Goal: Task Accomplishment & Management: Manage account settings

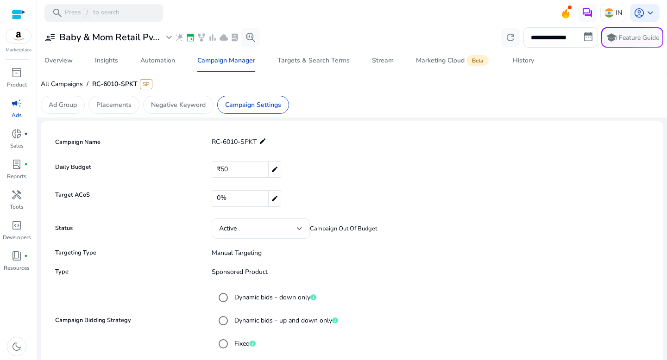
click at [115, 83] on span "RC-6010-SPKT SP" at bounding box center [122, 84] width 60 height 9
click at [69, 87] on span "All Campaigns" at bounding box center [62, 84] width 42 height 9
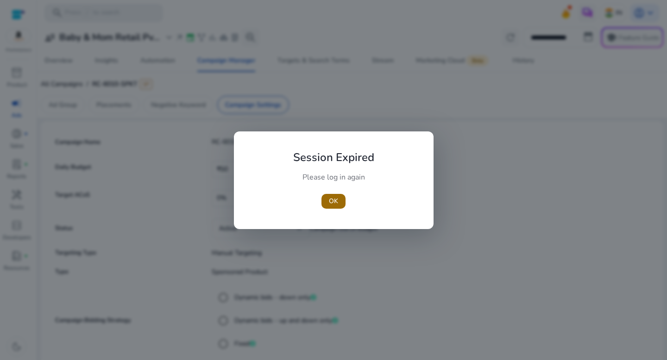
click at [335, 201] on span "OK" at bounding box center [333, 201] width 9 height 10
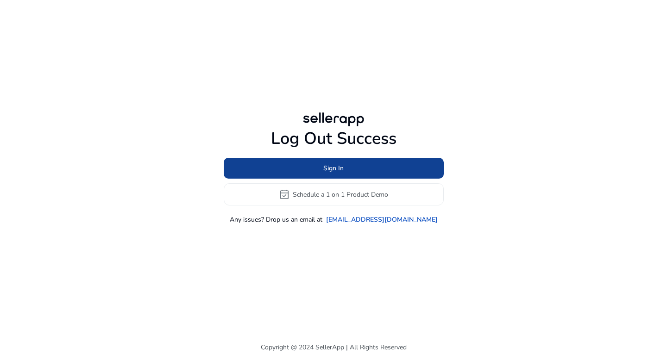
click at [357, 168] on span at bounding box center [334, 168] width 220 height 22
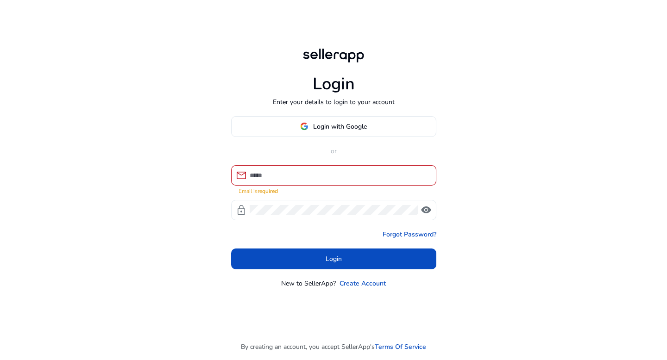
type input "**********"
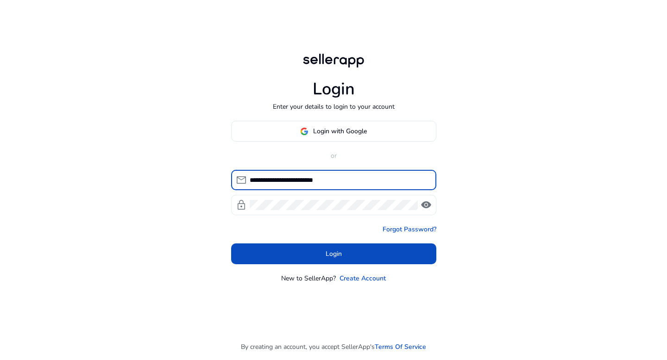
click button "Login" at bounding box center [333, 254] width 205 height 21
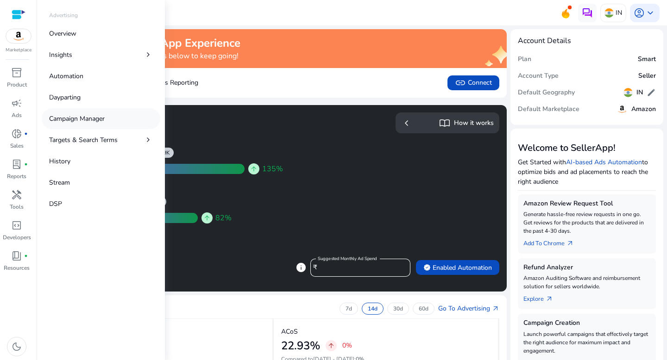
click at [81, 120] on p "Campaign Manager" at bounding box center [77, 119] width 56 height 10
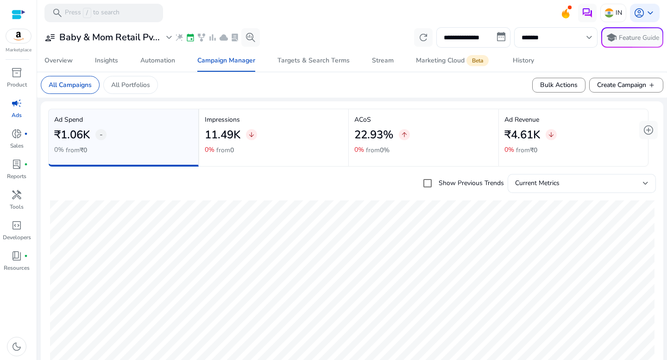
scroll to position [340, 0]
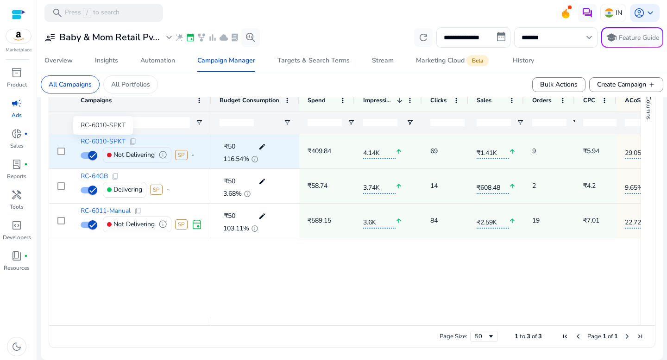
click at [107, 143] on span "RC-6010-SPKT" at bounding box center [103, 142] width 45 height 6
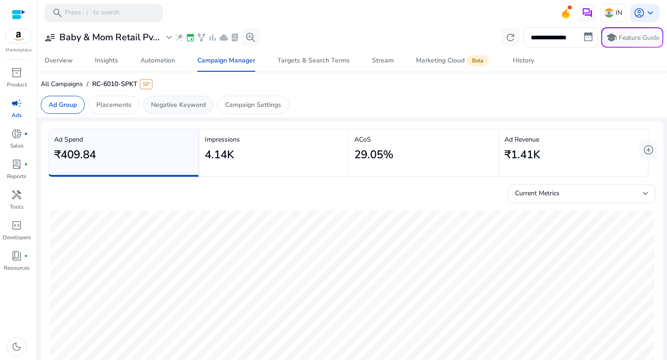
click at [175, 101] on p "Negative Keyword" at bounding box center [178, 105] width 55 height 10
click at [121, 104] on p "Placements" at bounding box center [113, 105] width 35 height 10
click at [157, 104] on p "Negative Keyword" at bounding box center [178, 105] width 55 height 10
click at [131, 105] on p "Placements" at bounding box center [113, 105] width 35 height 10
click at [170, 104] on p "Negative Keyword" at bounding box center [178, 105] width 55 height 10
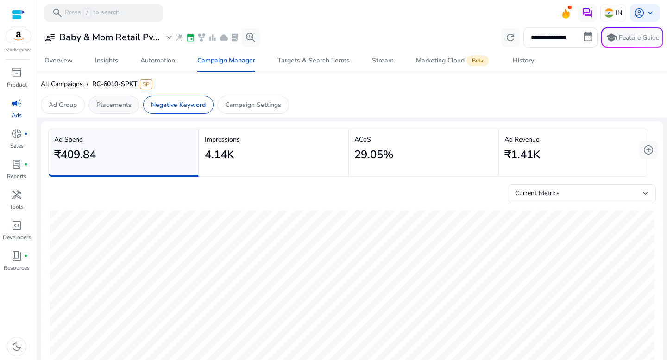
click at [126, 103] on p "Placements" at bounding box center [113, 105] width 35 height 10
click at [181, 106] on p "Negative Keyword" at bounding box center [178, 105] width 55 height 10
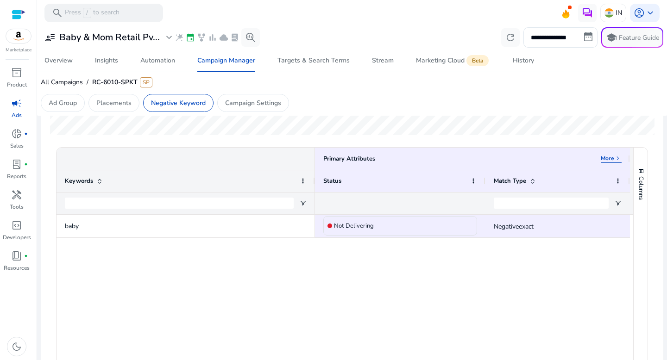
scroll to position [240, 0]
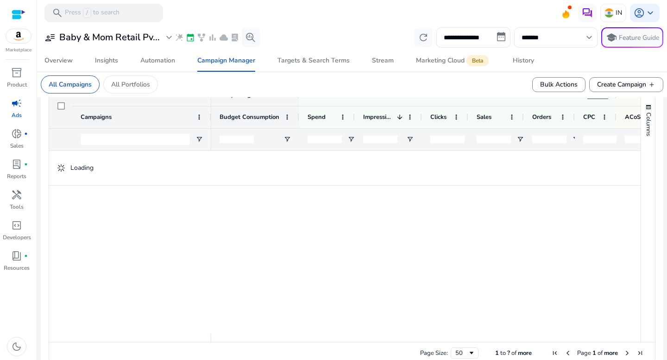
scroll to position [340, 0]
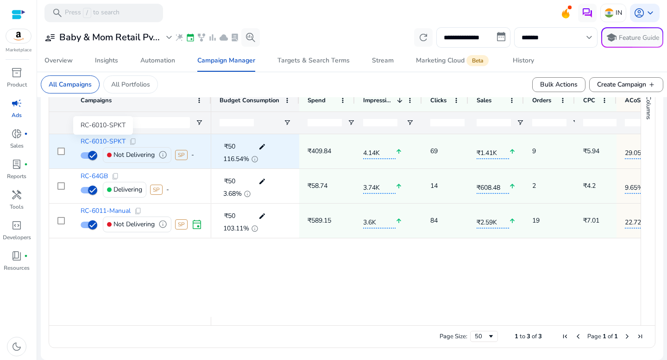
click at [108, 141] on span "RC-6010-SPKT" at bounding box center [103, 142] width 45 height 6
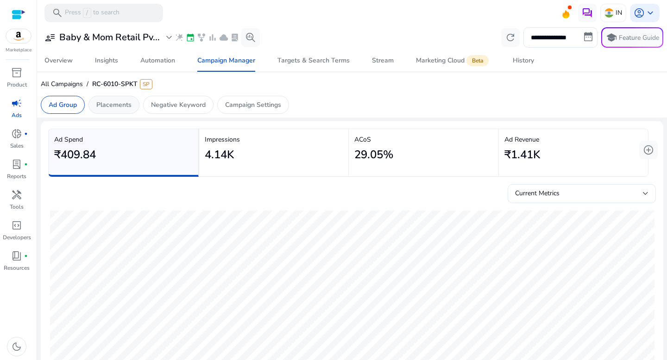
click at [122, 107] on p "Placements" at bounding box center [113, 105] width 35 height 10
click at [182, 111] on div "Negative Keyword" at bounding box center [178, 105] width 70 height 18
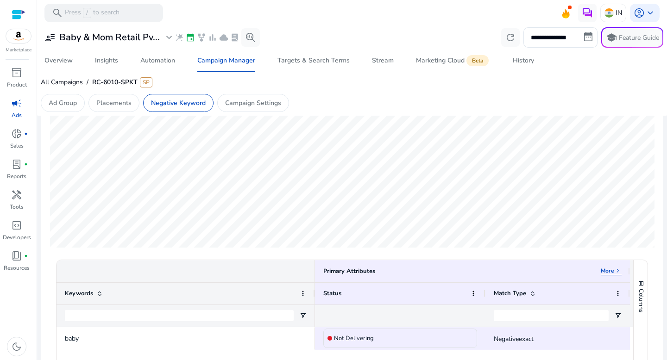
scroll to position [141, 0]
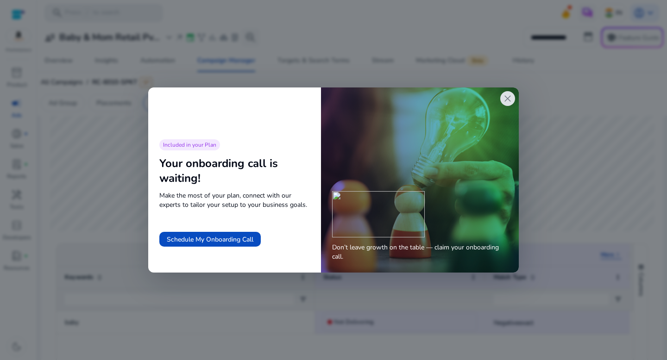
click at [510, 99] on span "close" at bounding box center [507, 98] width 11 height 11
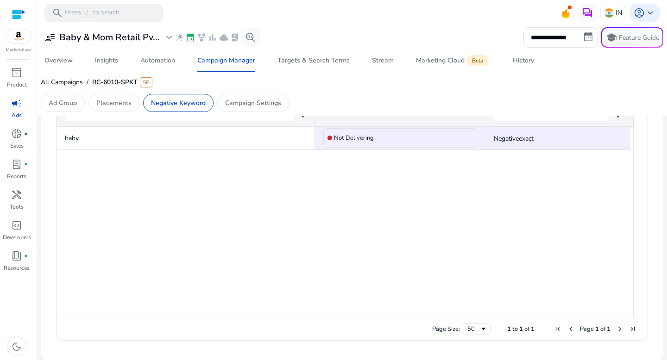
scroll to position [283, 0]
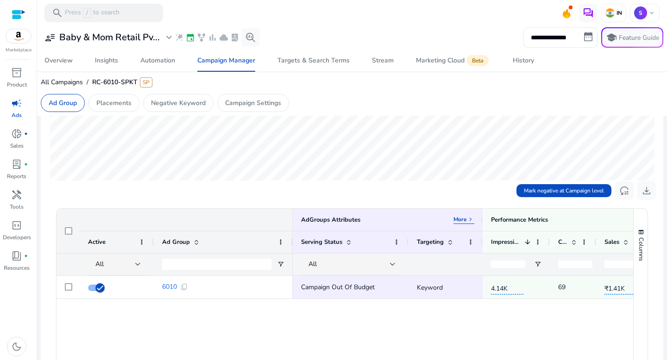
scroll to position [147, 0]
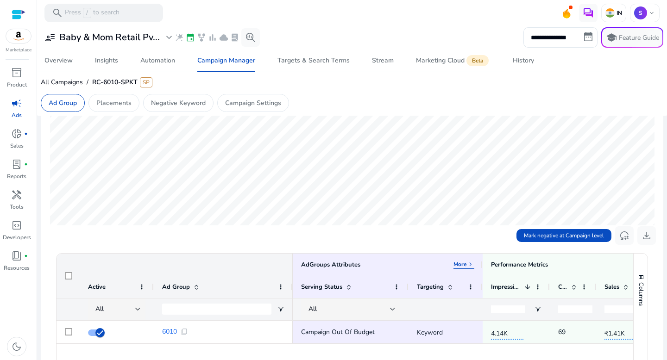
click at [177, 92] on div "All Campaigns / RC-6010-SPKT SP" at bounding box center [352, 84] width 623 height 16
click at [177, 102] on p "Negative Keyword" at bounding box center [178, 103] width 55 height 10
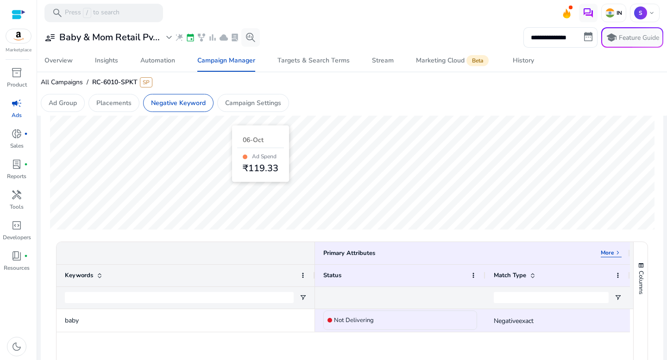
scroll to position [143, 0]
click at [111, 105] on p "Placements" at bounding box center [113, 103] width 35 height 10
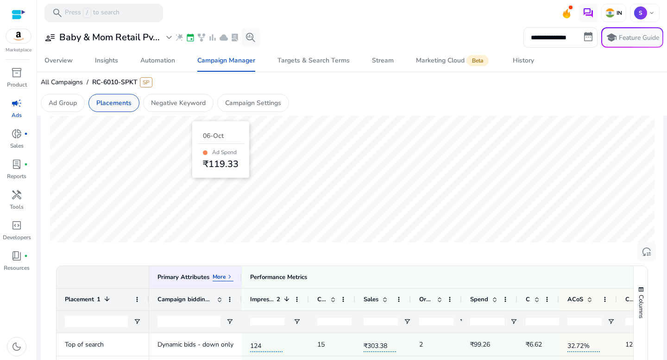
scroll to position [111, 0]
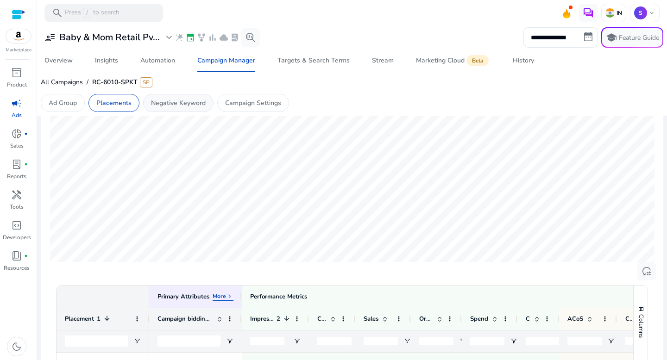
click at [184, 103] on p "Negative Keyword" at bounding box center [178, 103] width 55 height 10
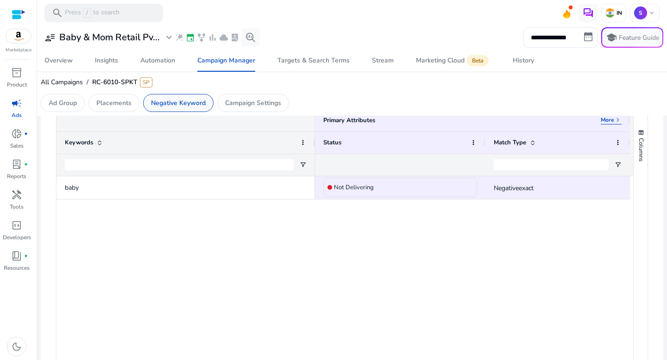
scroll to position [263, 0]
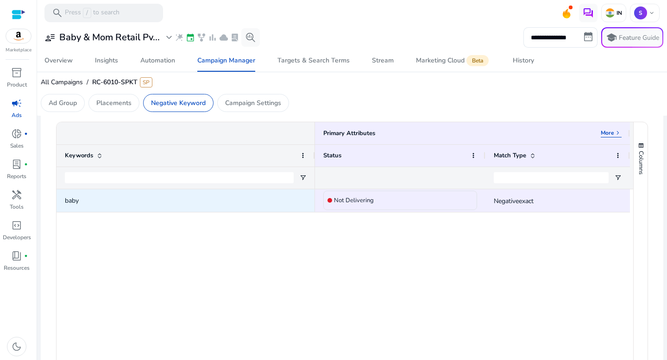
click at [240, 207] on span "baby" at bounding box center [186, 200] width 242 height 19
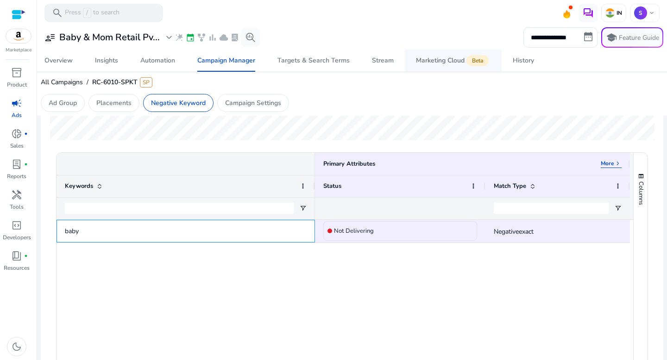
scroll to position [0, 0]
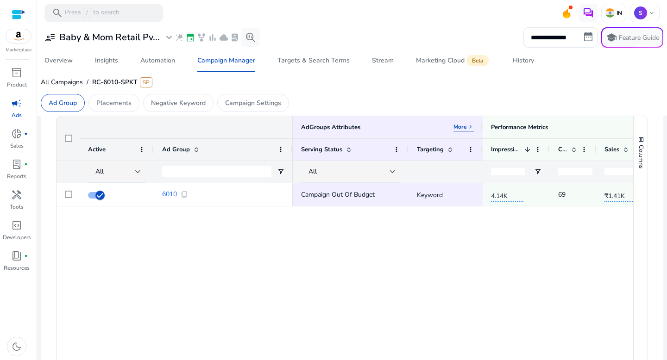
scroll to position [280, 0]
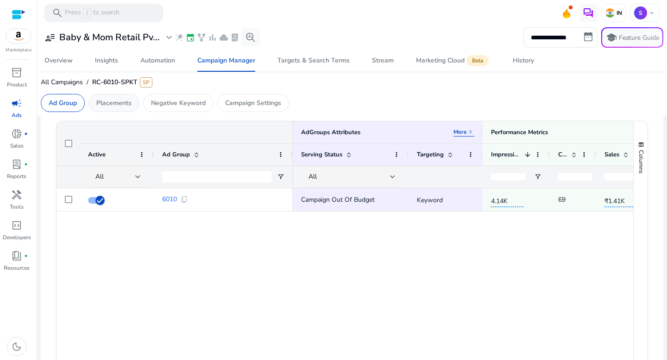
click at [125, 106] on p "Placements" at bounding box center [113, 103] width 35 height 10
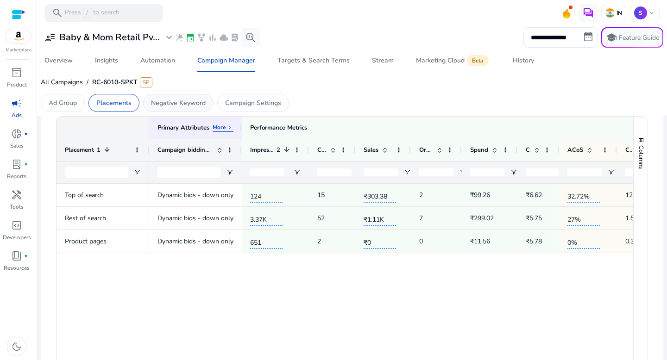
click at [165, 104] on p "Negative Keyword" at bounding box center [178, 103] width 55 height 10
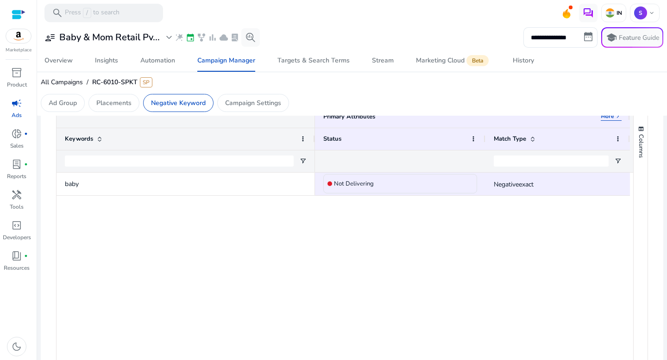
scroll to position [0, 0]
click at [74, 81] on span "All Campaigns" at bounding box center [62, 82] width 42 height 9
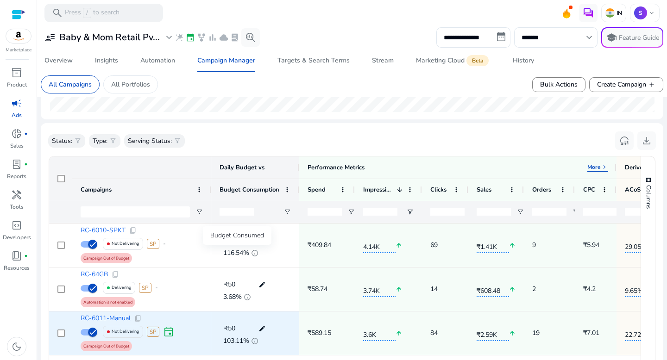
scroll to position [340, 0]
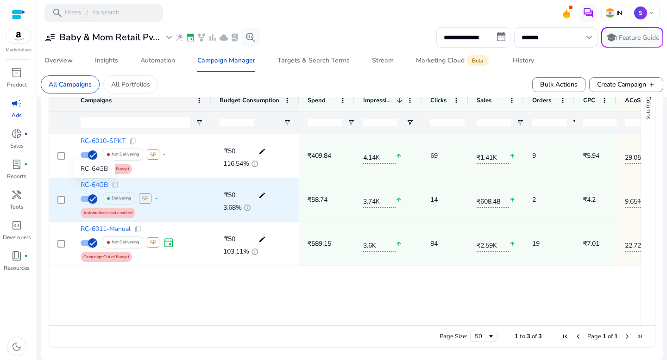
click at [99, 183] on span "RC-64GB" at bounding box center [94, 185] width 27 height 6
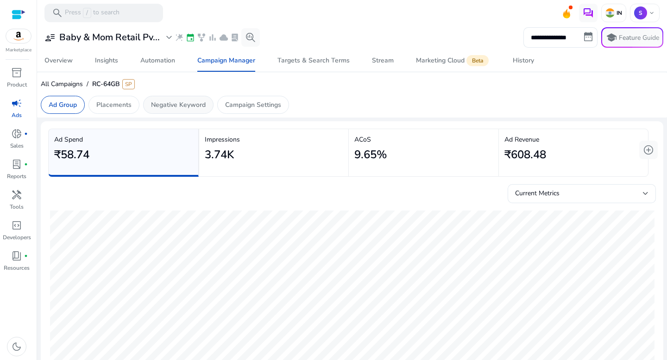
click at [205, 102] on p "Negative Keyword" at bounding box center [178, 105] width 55 height 10
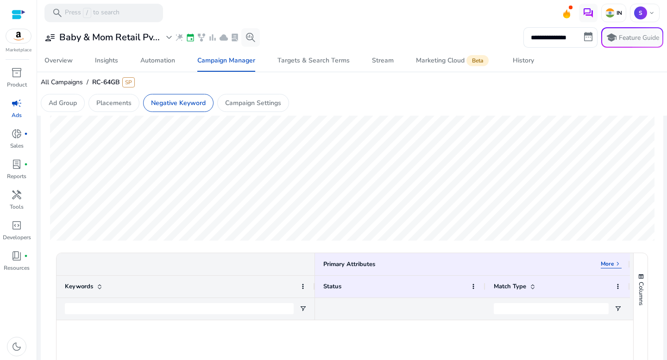
scroll to position [215, 0]
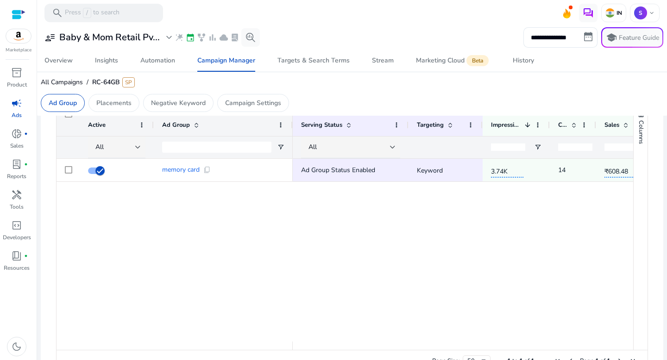
scroll to position [304, 0]
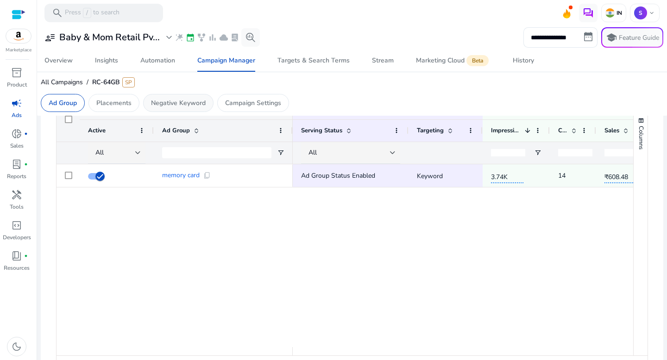
click at [189, 104] on p "Negative Keyword" at bounding box center [178, 103] width 55 height 10
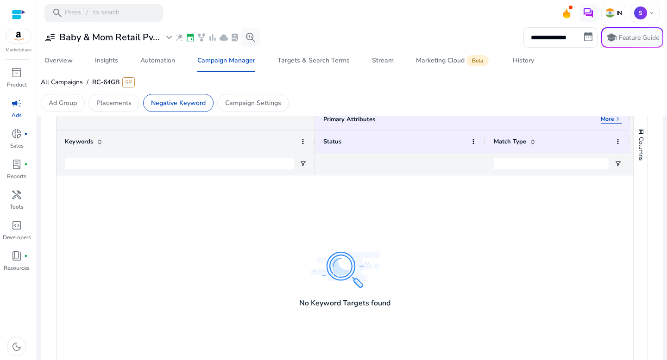
scroll to position [264, 0]
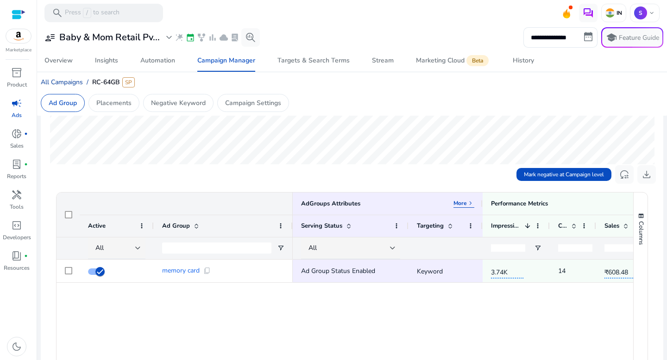
click at [68, 81] on span "All Campaigns" at bounding box center [62, 82] width 42 height 9
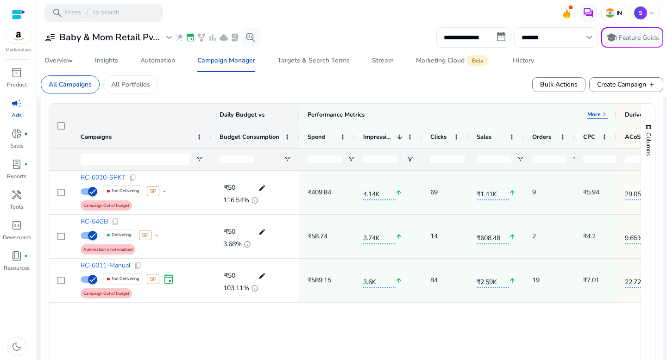
scroll to position [340, 0]
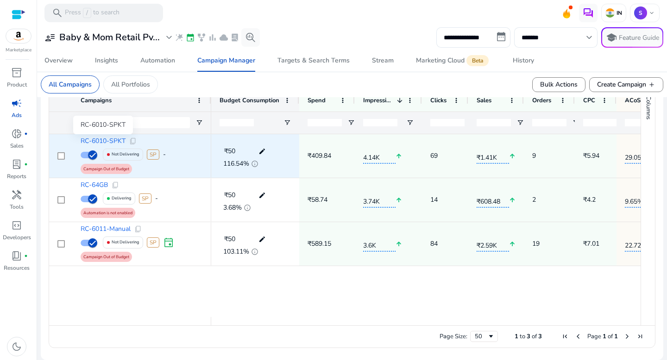
click at [109, 141] on span "RC-6010-SPKT" at bounding box center [103, 141] width 45 height 6
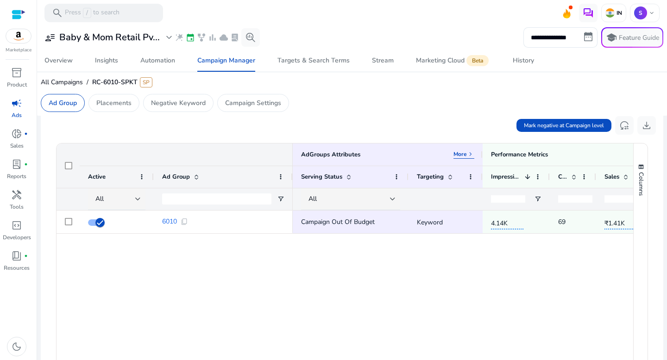
scroll to position [215, 0]
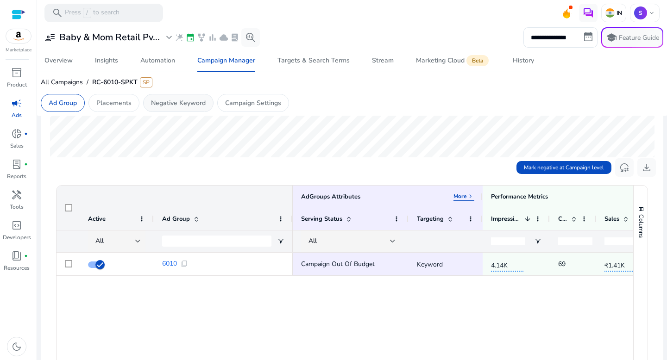
click at [183, 103] on p "Negative Keyword" at bounding box center [178, 103] width 55 height 10
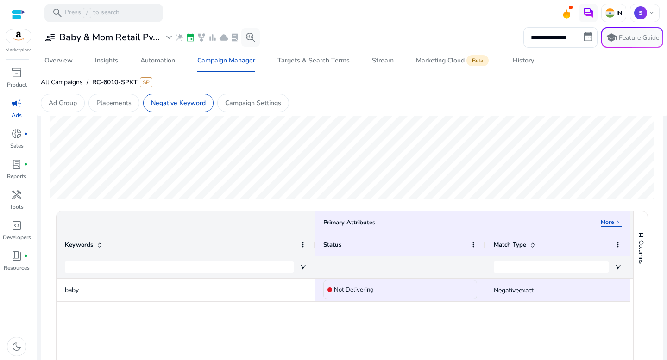
scroll to position [170, 0]
click at [351, 20] on mat-toolbar "search Press / to search IN S keyboard_arrow_down" at bounding box center [352, 12] width 630 height 25
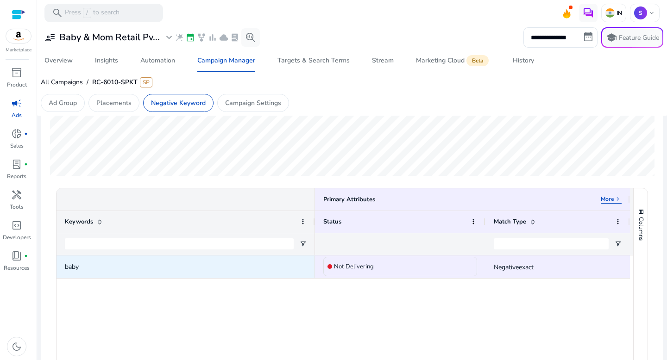
scroll to position [197, 0]
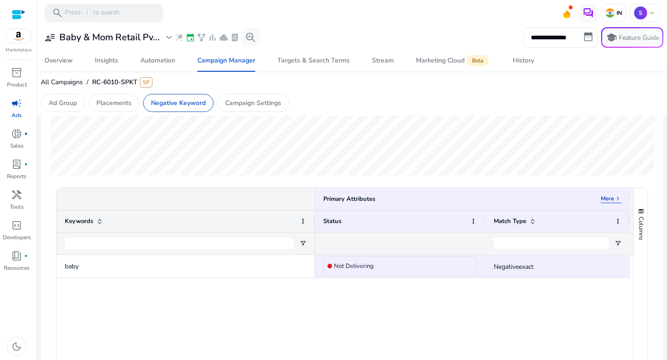
click at [192, 296] on div "baby Not Delivering Negativeexact" at bounding box center [345, 350] width 577 height 191
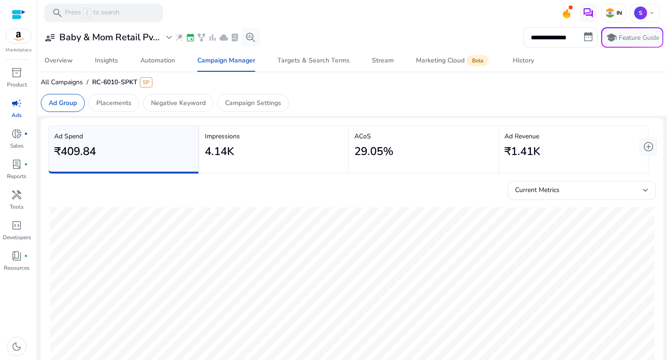
scroll to position [8, 0]
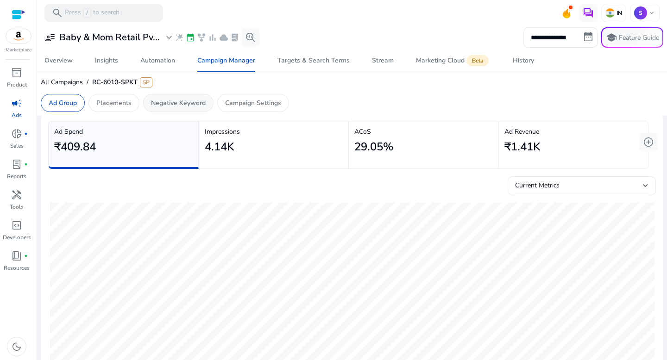
click at [178, 101] on p "Negative Keyword" at bounding box center [178, 103] width 55 height 10
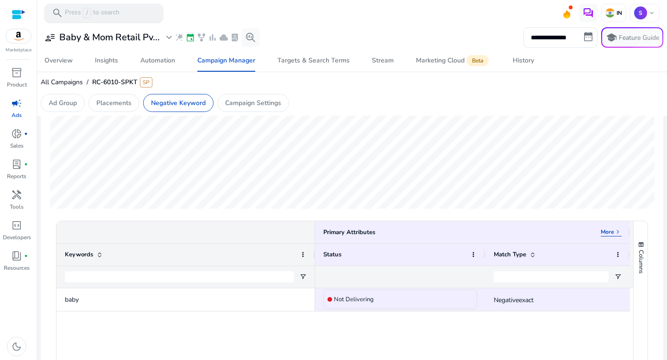
scroll to position [158, 0]
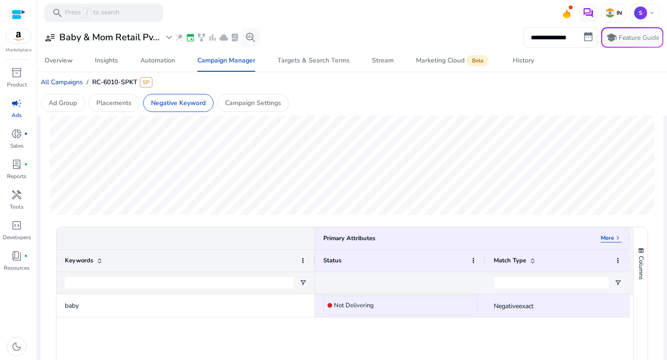
click at [64, 81] on span "All Campaigns" at bounding box center [62, 82] width 42 height 9
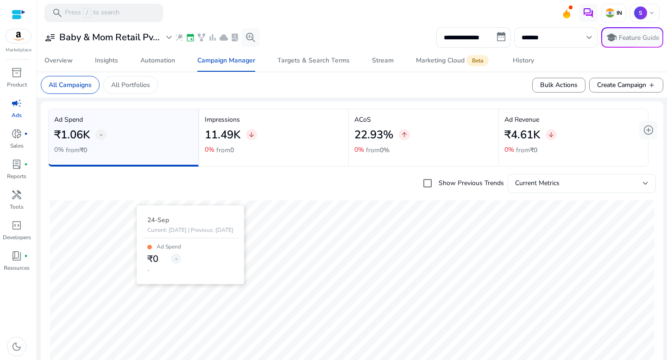
scroll to position [340, 0]
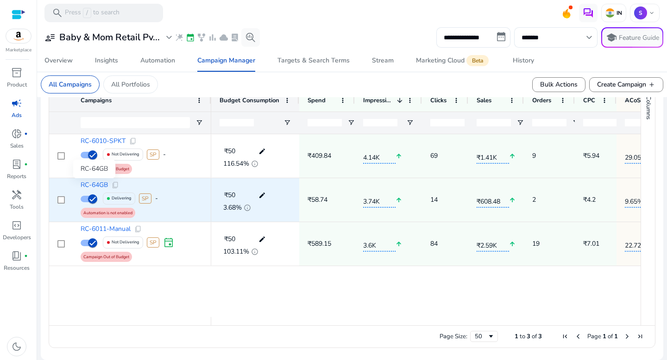
click at [99, 184] on span "RC-64GB" at bounding box center [94, 185] width 27 height 6
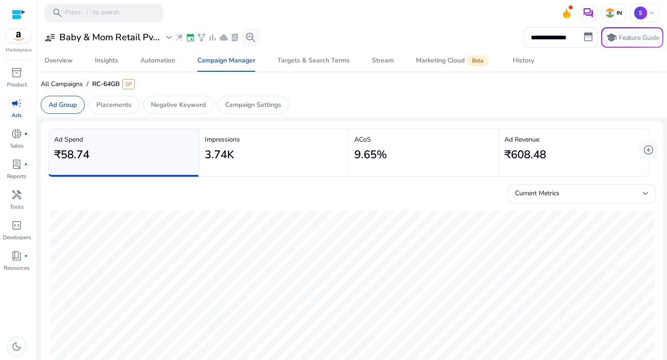
click at [342, 15] on mat-toolbar "search Press / to search IN S keyboard_arrow_down" at bounding box center [352, 12] width 630 height 25
click at [69, 82] on span "All Campaigns" at bounding box center [62, 84] width 42 height 9
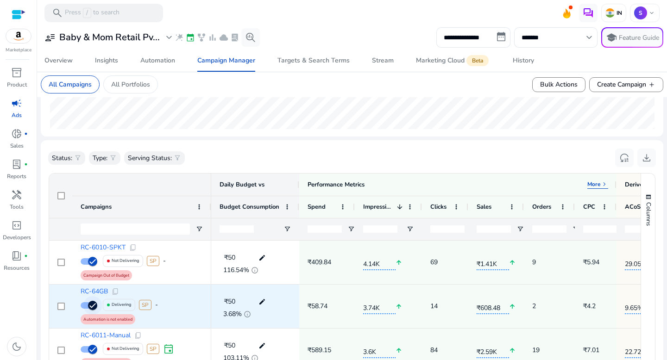
scroll to position [262, 0]
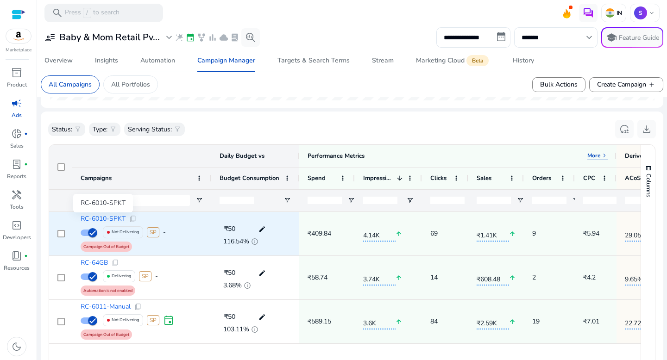
click at [113, 220] on span "RC-6010-SPKT" at bounding box center [103, 219] width 45 height 6
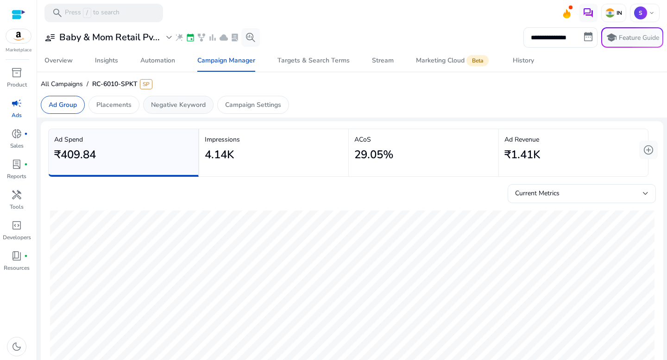
click at [186, 104] on p "Negative Keyword" at bounding box center [178, 105] width 55 height 10
click at [114, 105] on p "Placements" at bounding box center [113, 105] width 35 height 10
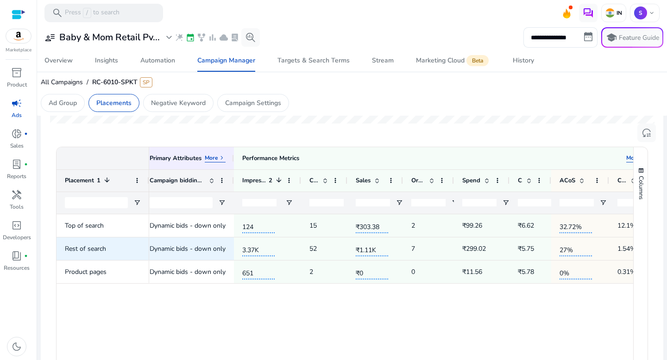
scroll to position [0, 33]
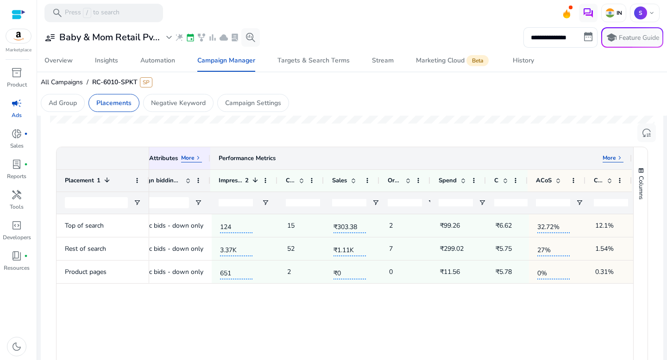
click at [611, 159] on p "More" at bounding box center [609, 157] width 13 height 7
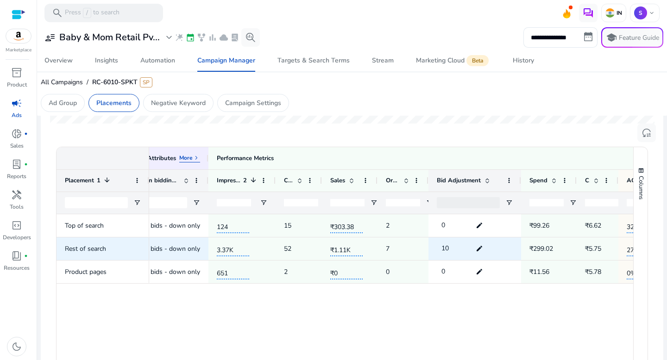
scroll to position [0, 126]
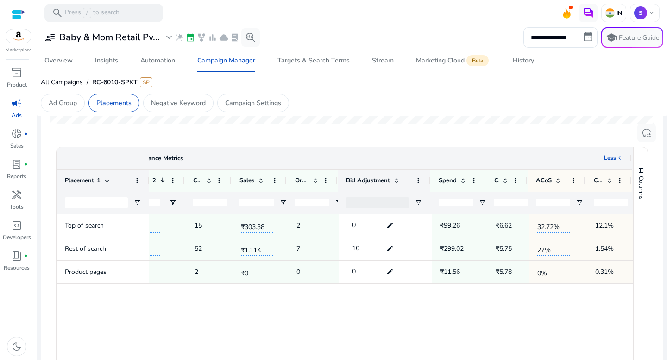
click at [613, 159] on p "Less" at bounding box center [610, 157] width 12 height 7
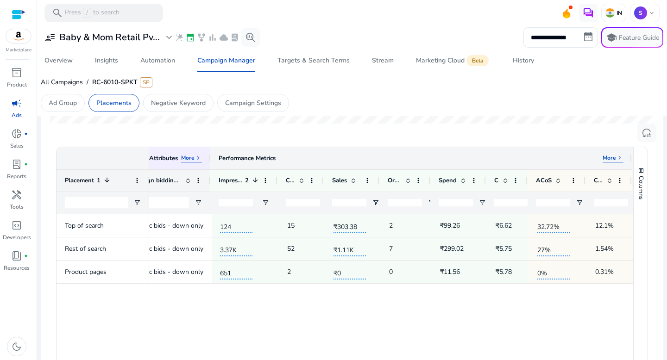
scroll to position [0, 33]
click at [613, 159] on p "More" at bounding box center [609, 157] width 13 height 7
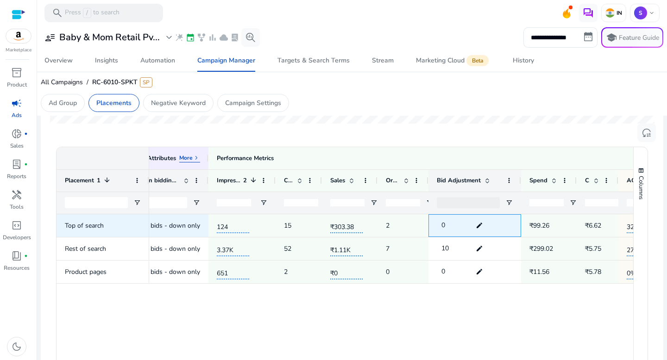
click at [480, 227] on mat-icon "edit" at bounding box center [479, 226] width 12 height 14
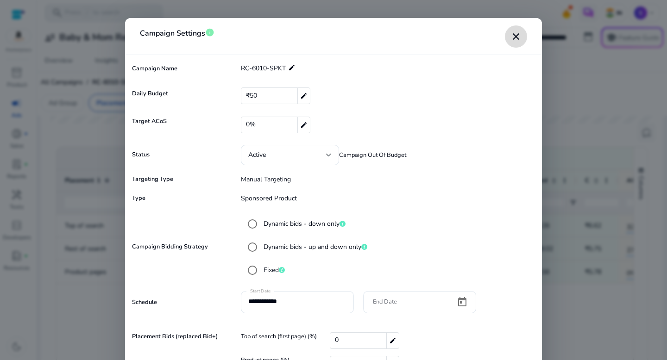
click at [516, 36] on mat-icon "close" at bounding box center [515, 36] width 11 height 11
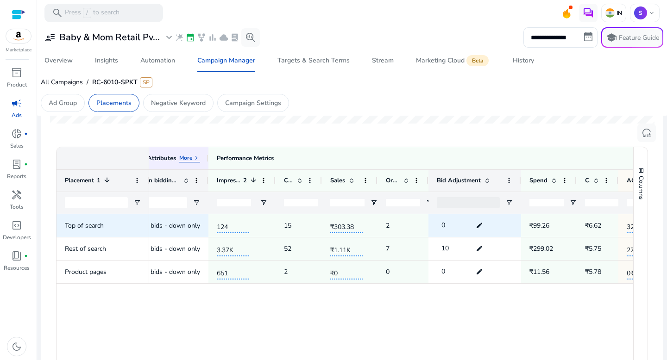
scroll to position [0, 33]
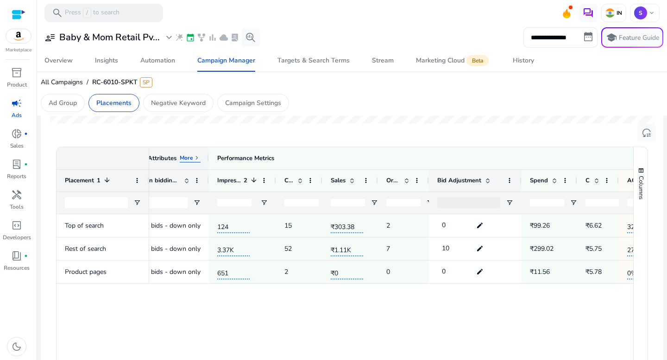
click at [185, 160] on p "More" at bounding box center [186, 157] width 13 height 7
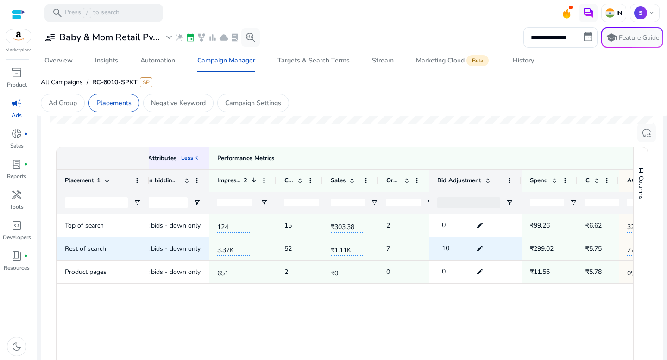
scroll to position [250, 0]
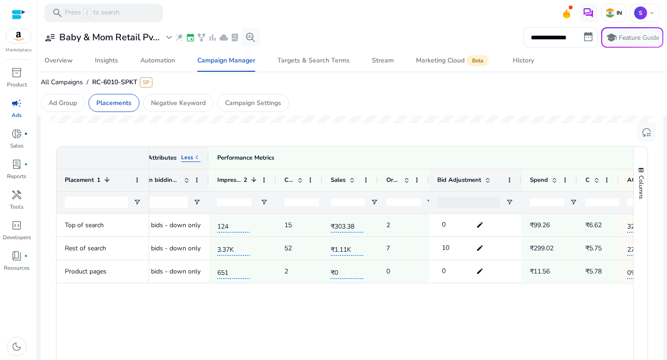
click at [187, 159] on p "Less" at bounding box center [187, 157] width 12 height 7
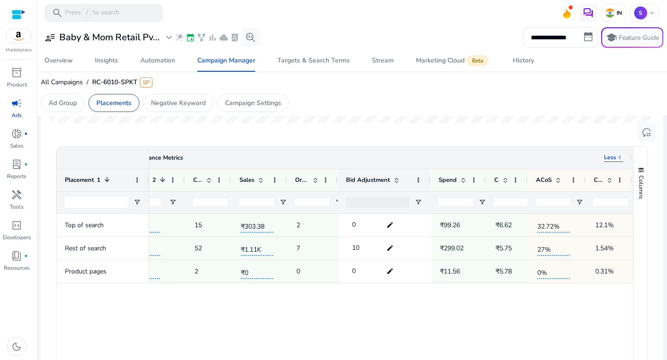
click at [611, 157] on p "Less" at bounding box center [610, 157] width 12 height 7
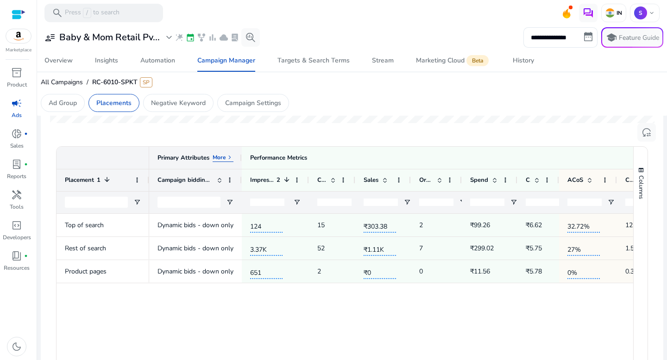
click at [214, 162] on div "More keyboard_arrow_right" at bounding box center [223, 158] width 21 height 8
click at [224, 162] on div "Less keyboard_arrow_left" at bounding box center [223, 158] width 19 height 8
click at [220, 183] on span at bounding box center [219, 179] width 7 height 7
click at [205, 200] on input "Campaign bidding strategy Filter Input" at bounding box center [188, 202] width 63 height 11
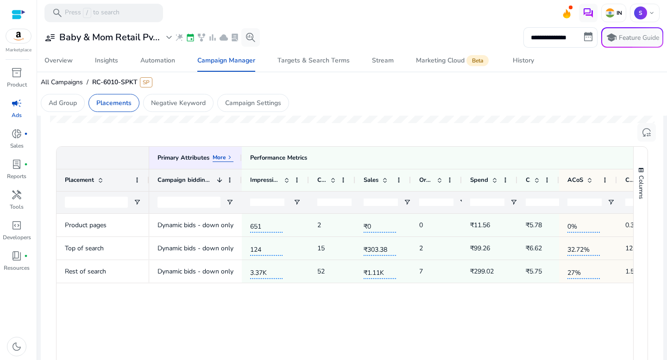
click at [264, 206] on input "number" at bounding box center [267, 202] width 34 height 7
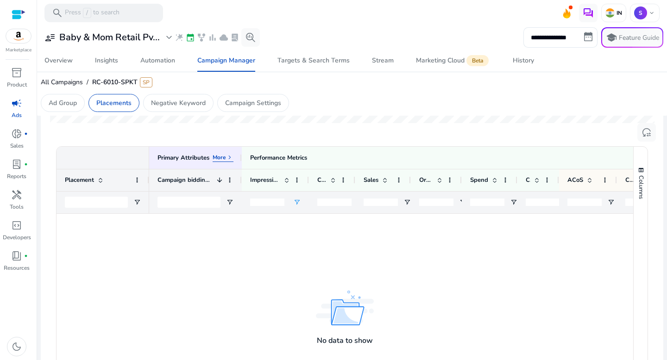
type input "*"
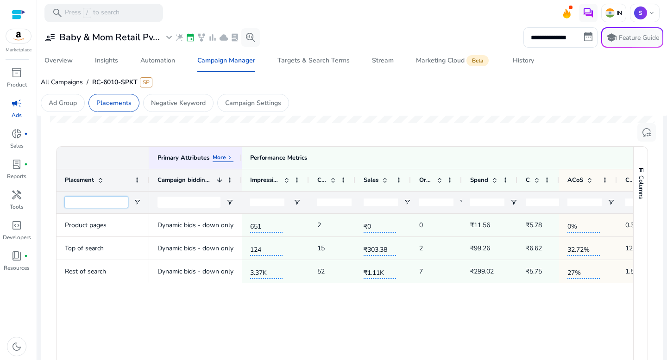
click at [103, 206] on input "Placement Filter Input" at bounding box center [96, 202] width 63 height 11
click at [189, 106] on p "Negative Keyword" at bounding box center [178, 103] width 55 height 10
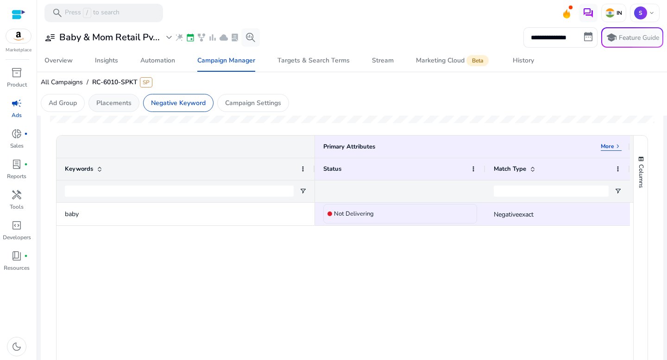
click at [113, 105] on p "Placements" at bounding box center [113, 103] width 35 height 10
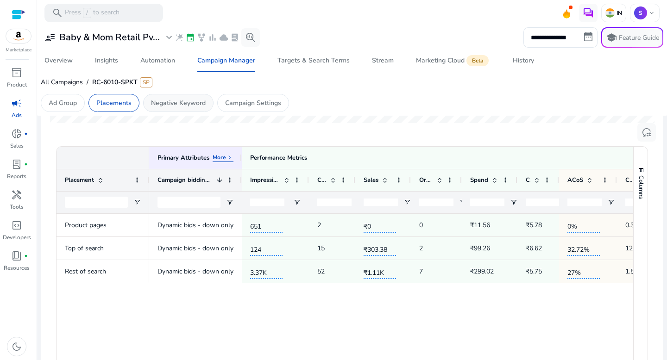
click at [176, 103] on p "Negative Keyword" at bounding box center [178, 103] width 55 height 10
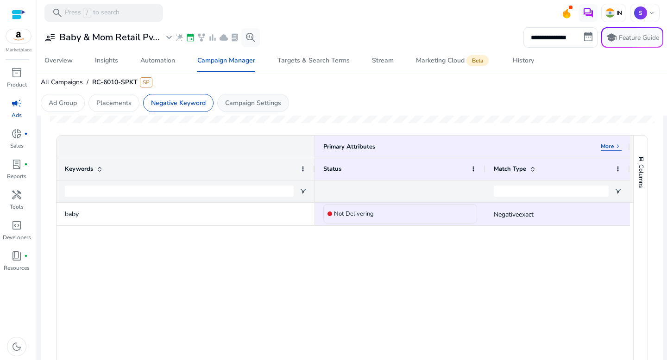
click at [277, 106] on p "Campaign Settings" at bounding box center [253, 103] width 56 height 10
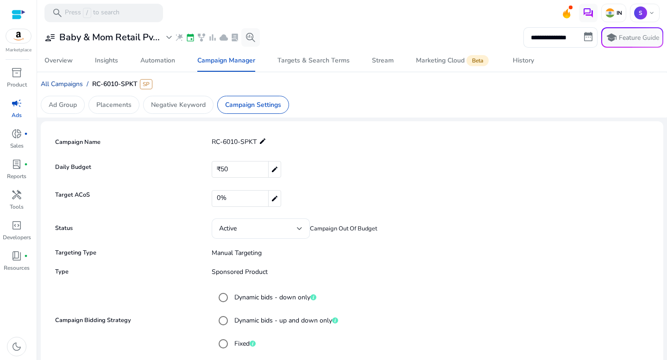
click at [69, 83] on span "All Campaigns" at bounding box center [62, 84] width 42 height 9
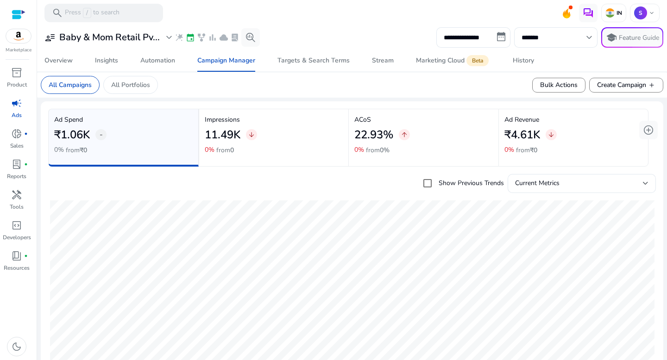
scroll to position [287, 0]
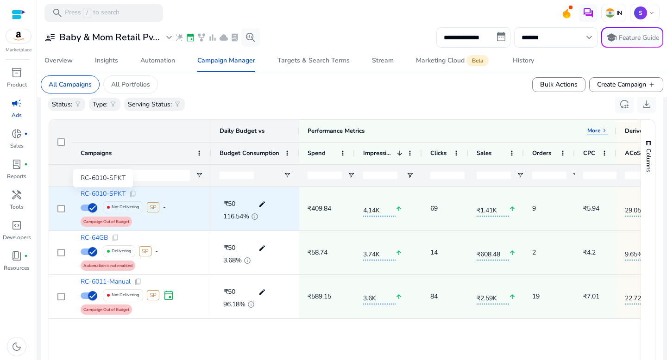
click at [112, 193] on span "RC-6010-SPKT" at bounding box center [103, 194] width 45 height 6
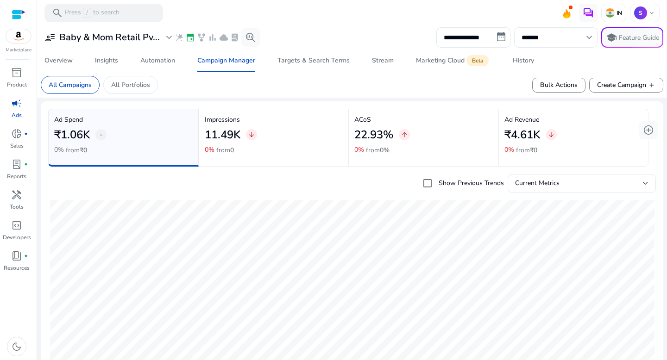
scroll to position [340, 0]
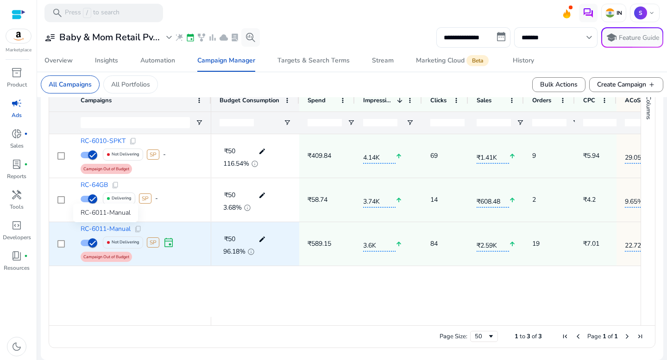
click at [107, 230] on span "RC-6011-Manual" at bounding box center [106, 229] width 50 height 6
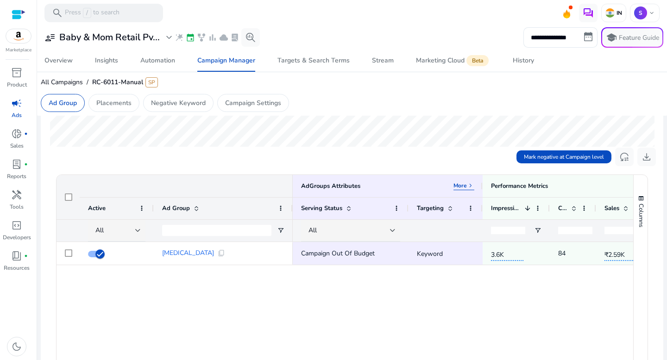
scroll to position [217, 0]
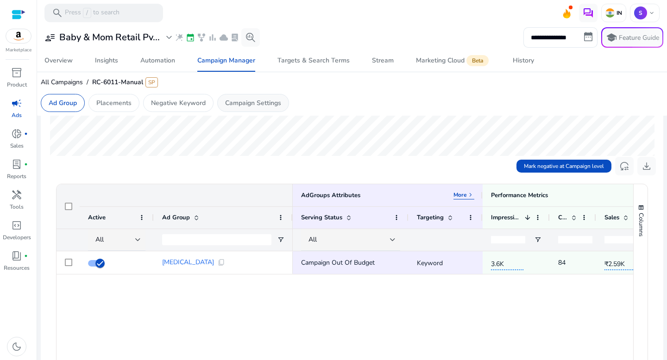
click at [257, 101] on p "Campaign Settings" at bounding box center [253, 103] width 56 height 10
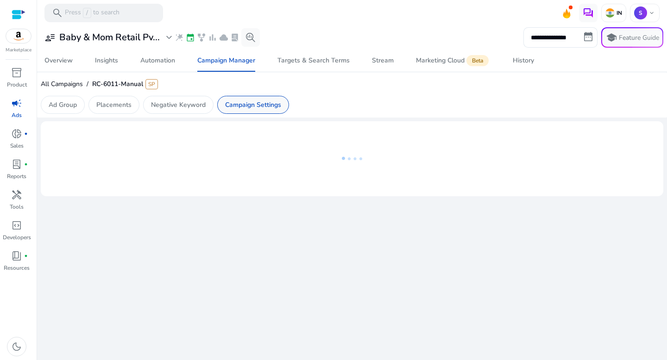
scroll to position [0, 0]
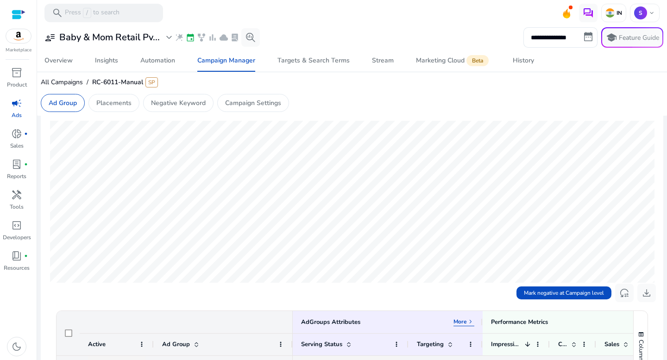
scroll to position [88, 0]
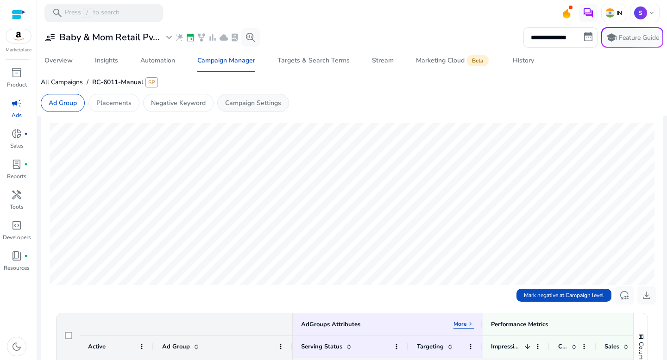
click at [249, 102] on p "Campaign Settings" at bounding box center [253, 103] width 56 height 10
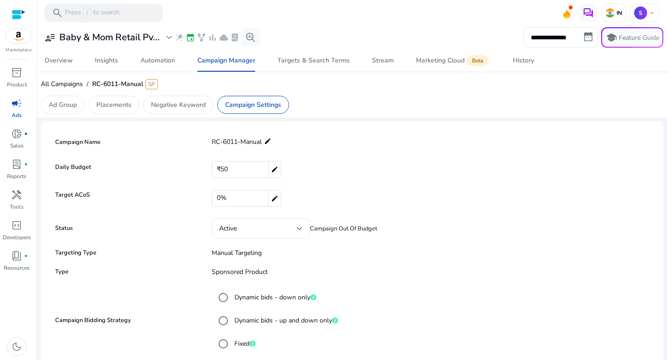
scroll to position [0, 0]
drag, startPoint x: 53, startPoint y: 169, endPoint x: 291, endPoint y: 170, distance: 238.1
click at [291, 170] on div "Daily Budget ₹50 edit" at bounding box center [352, 171] width 598 height 20
drag, startPoint x: 52, startPoint y: 227, endPoint x: 79, endPoint y: 227, distance: 27.3
click at [79, 227] on mat-card-content "**********" at bounding box center [352, 305] width 608 height 353
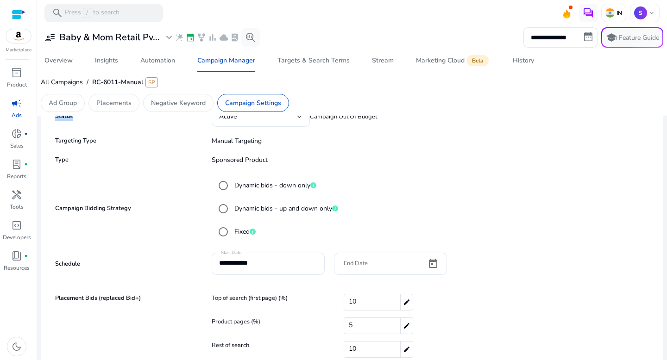
scroll to position [129, 0]
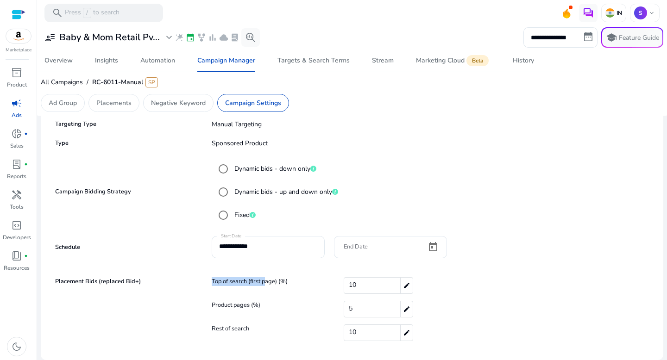
drag, startPoint x: 210, startPoint y: 283, endPoint x: 264, endPoint y: 280, distance: 54.8
click at [264, 280] on div "Top of search (first page) (%) 10 edit Product pages (%) 5 edit Rest of search …" at bounding box center [426, 312] width 449 height 71
click at [405, 285] on mat-icon "edit" at bounding box center [406, 286] width 13 height 16
click at [399, 285] on input "**" at bounding box center [399, 286] width 111 height 15
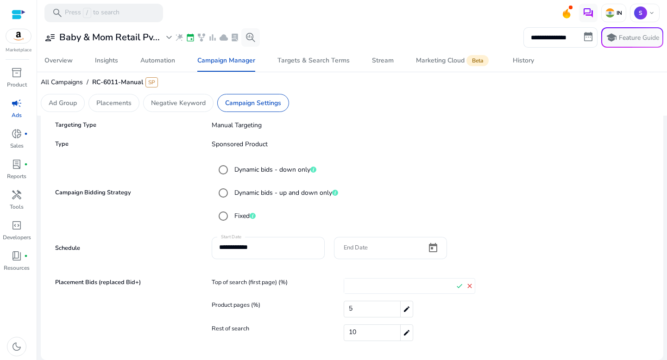
click at [411, 181] on mat-radio-group "Dynamic bids - down only Dynamic bids - up and down only Fixed" at bounding box center [432, 192] width 440 height 69
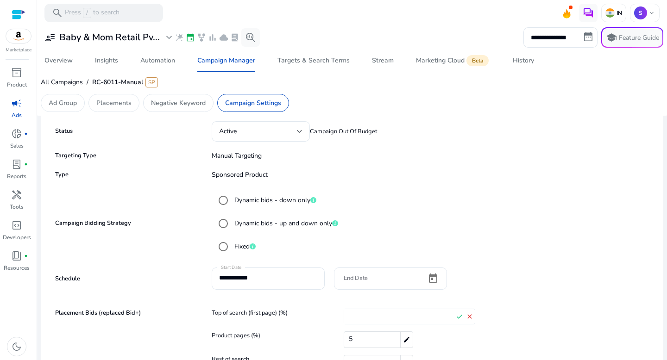
scroll to position [0, 0]
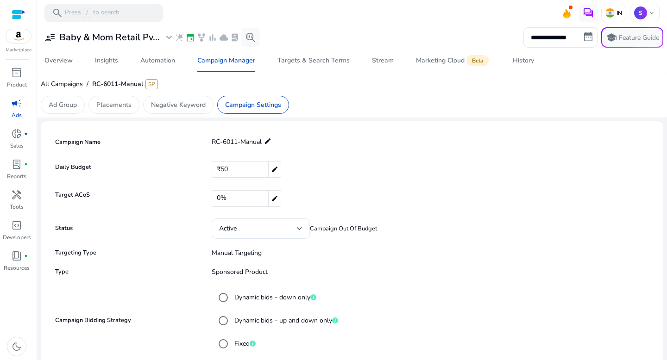
click at [326, 127] on mat-card "**********" at bounding box center [352, 304] width 623 height 367
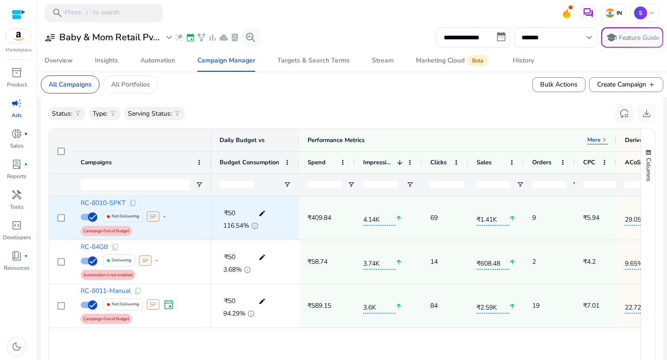
scroll to position [277, 0]
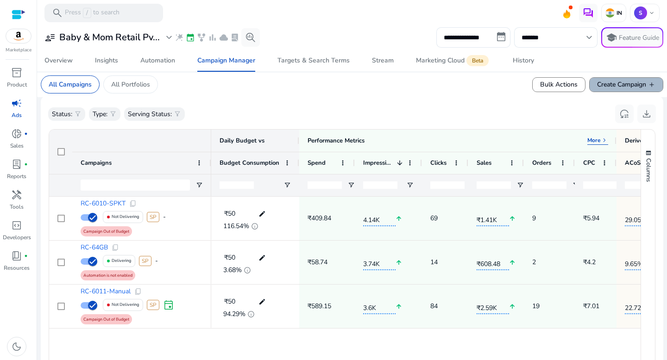
click at [618, 85] on span "Create Campaign add" at bounding box center [626, 85] width 58 height 10
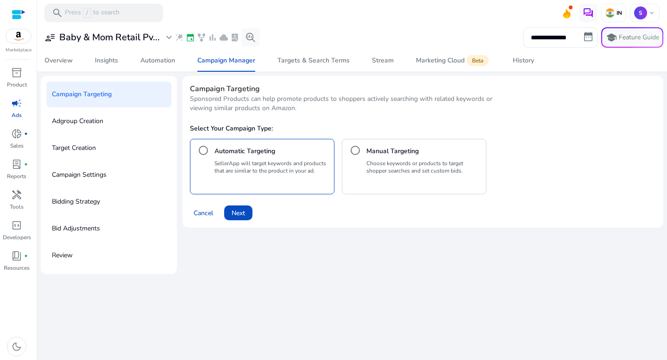
click at [388, 170] on p "Choose keywords or products to target shopper searches and set custom bids." at bounding box center [424, 167] width 116 height 15
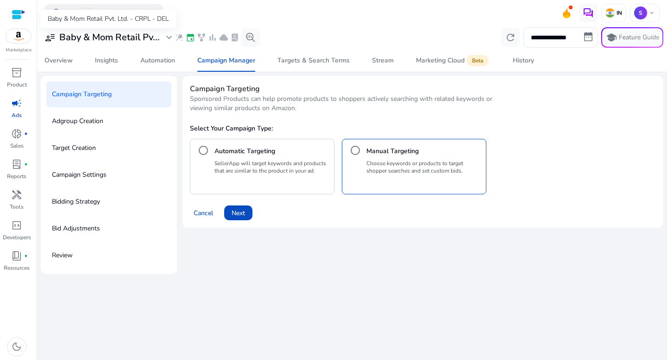
click at [151, 37] on h3 "Baby & Mom Retail Pv..." at bounding box center [109, 37] width 101 height 11
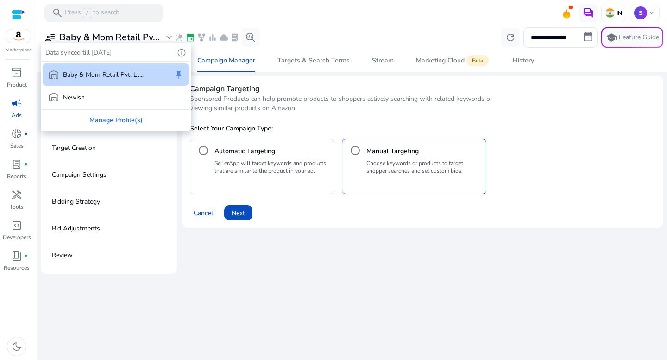
click at [136, 42] on div at bounding box center [333, 180] width 667 height 360
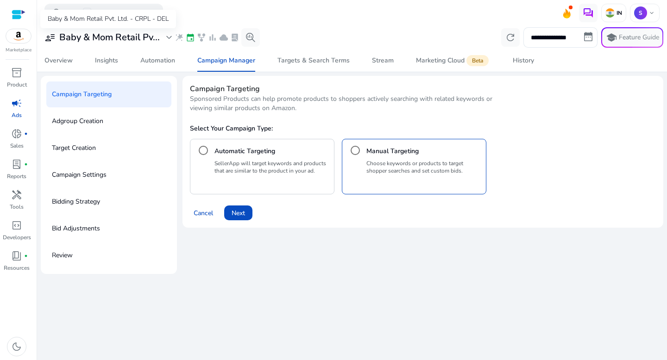
click at [140, 38] on h3 "Baby & Mom Retail Pv..." at bounding box center [109, 37] width 101 height 11
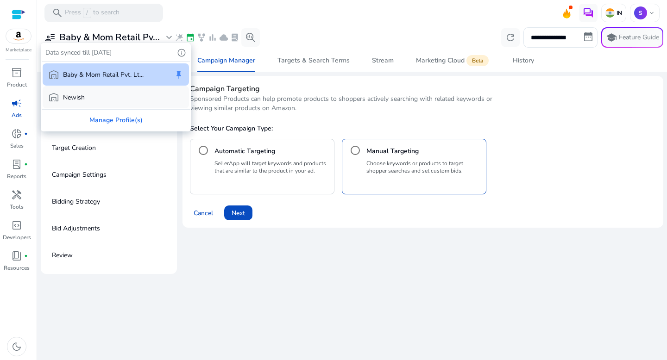
click at [113, 96] on div "warehouse Newish" at bounding box center [116, 97] width 146 height 22
